Goal: Task Accomplishment & Management: Manage account settings

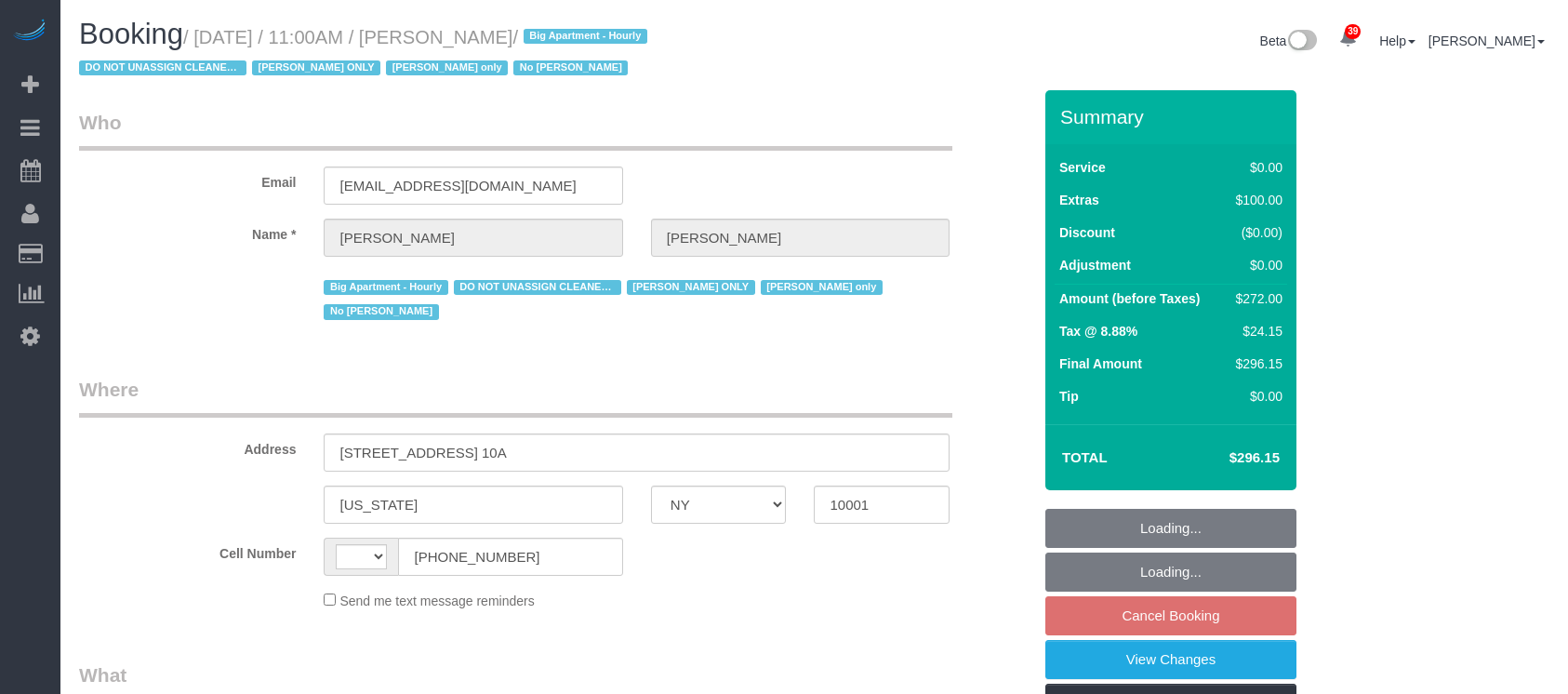
select select "NY"
select select "spot2"
select select "number:89"
select select "number:73"
select select "number:15"
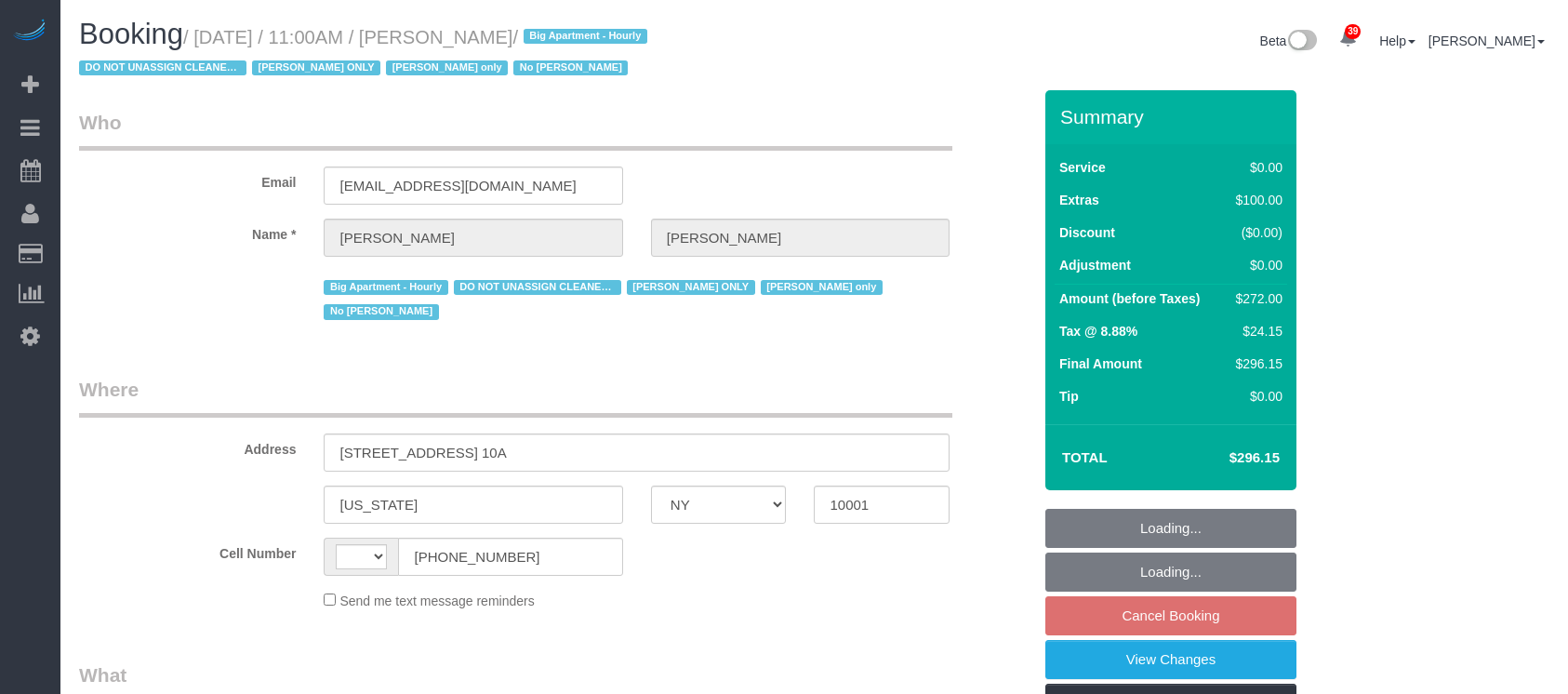
select select "number:5"
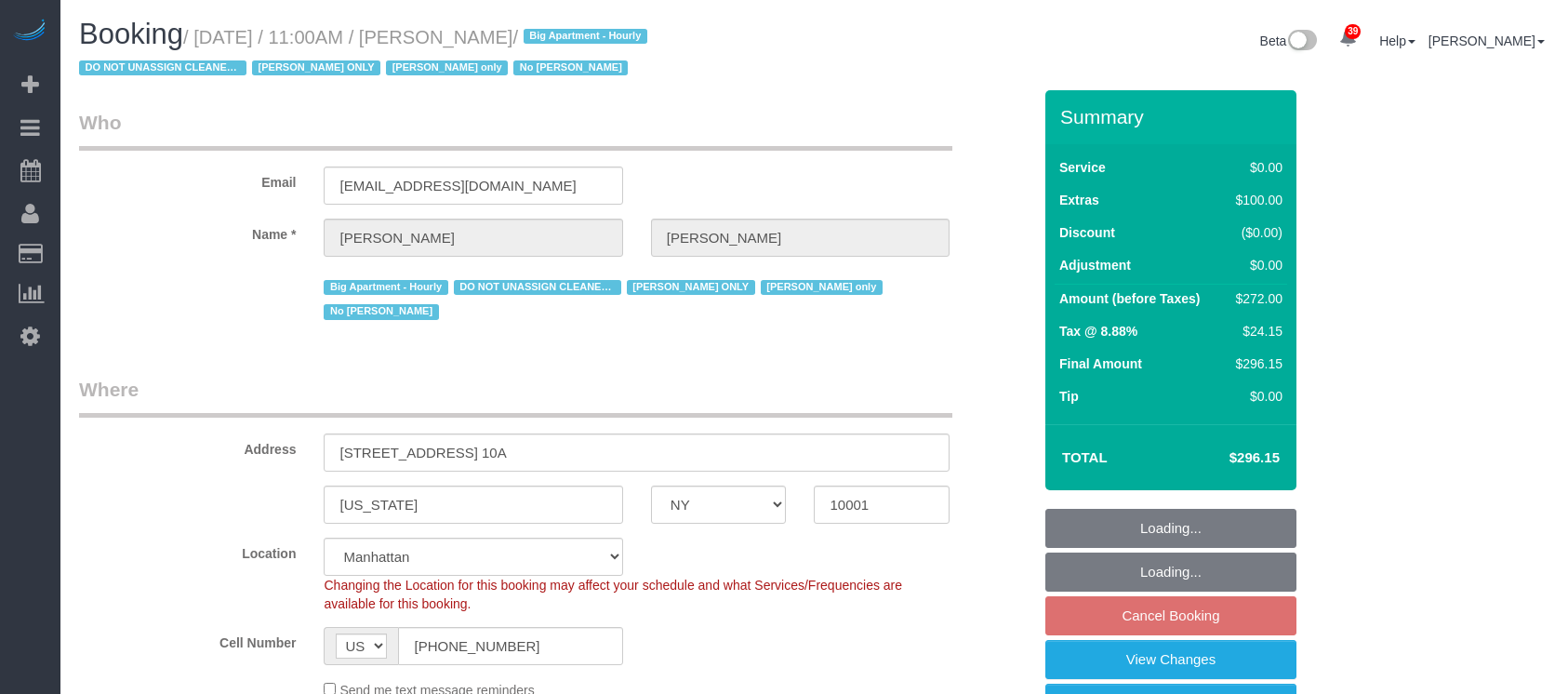
select select "string:[GEOGRAPHIC_DATA]"
select select "object:1958"
select select "string:stripe-pm_1RRmor4VGloSiKo75q03orw4"
select select "2"
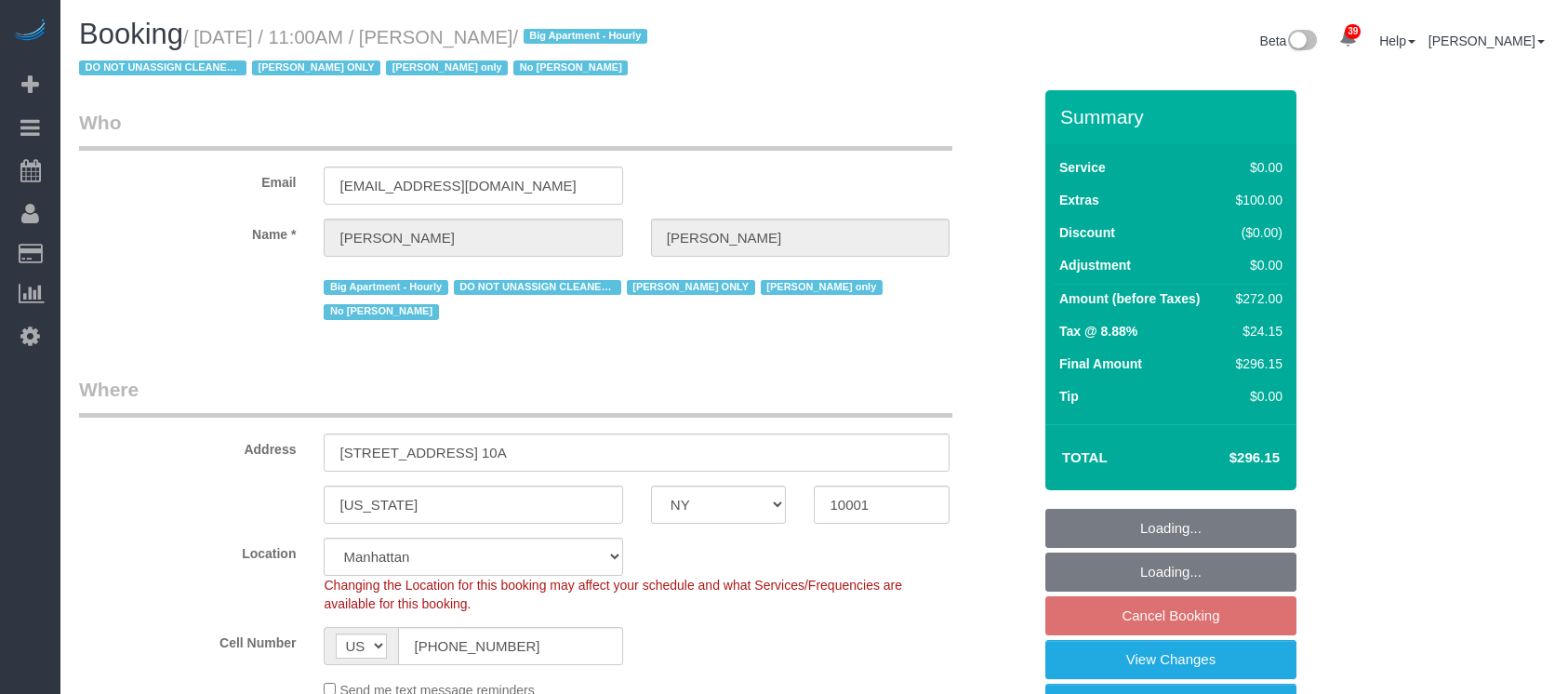
select select "spot57"
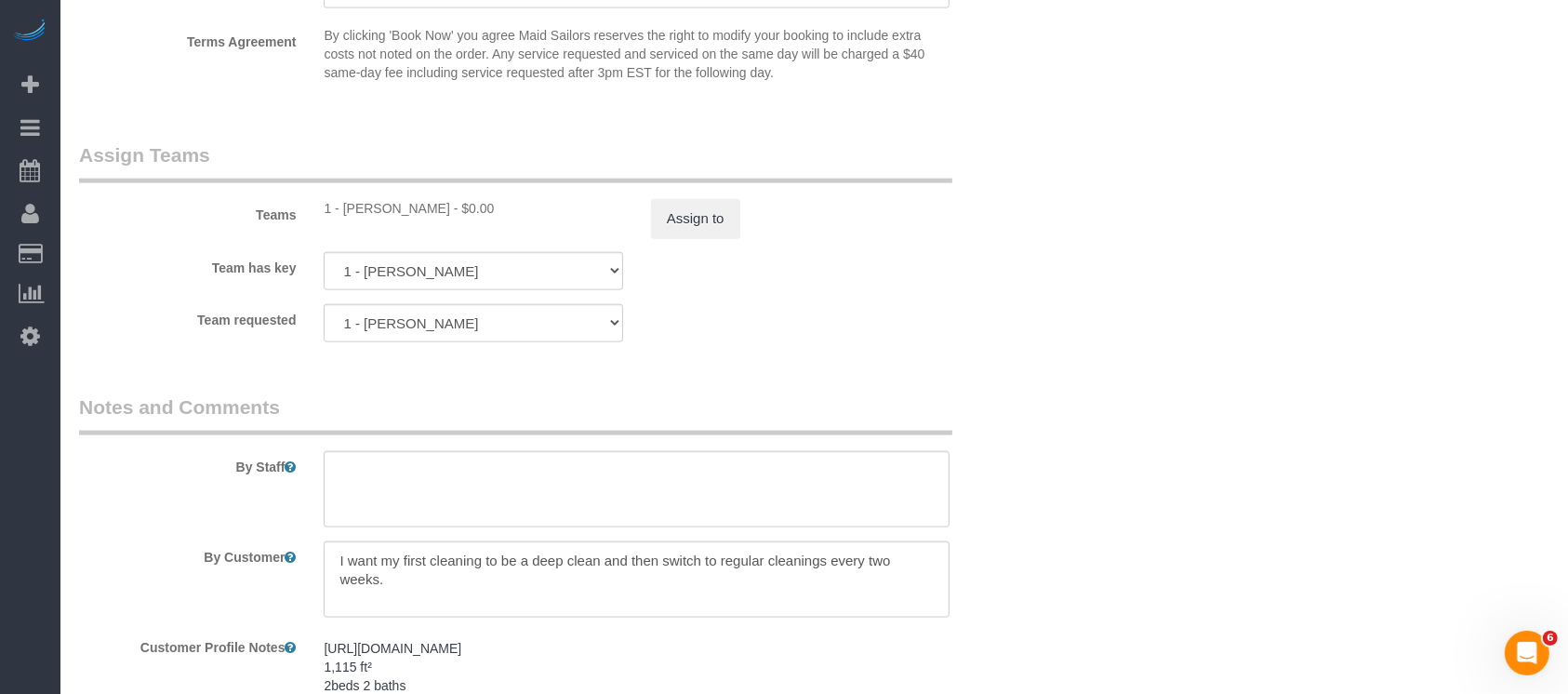
scroll to position [2605, 0]
